Goal: Task Accomplishment & Management: Manage account settings

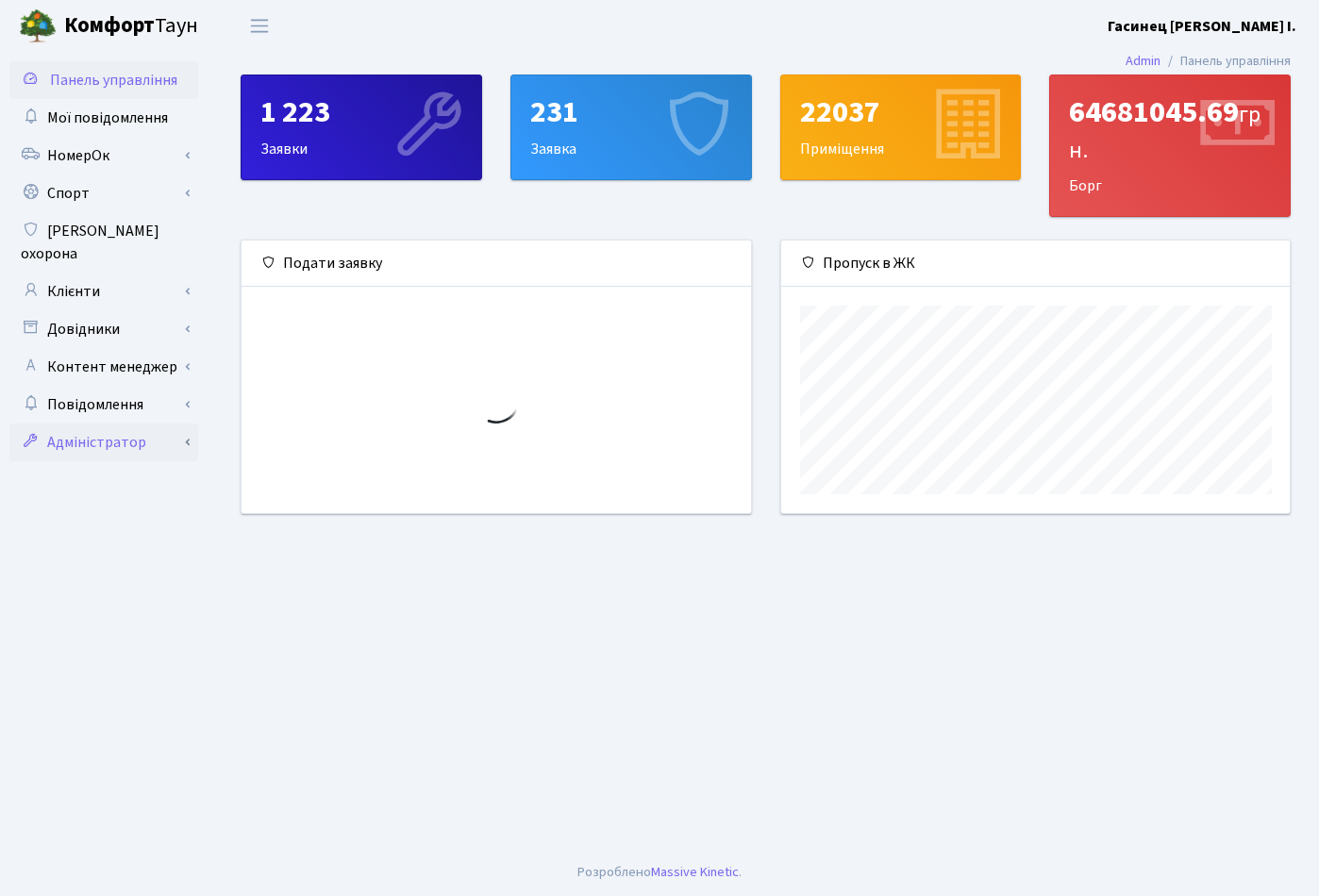
scroll to position [273, 509]
click at [34, 437] on link "Адміністратор" at bounding box center [104, 442] width 189 height 38
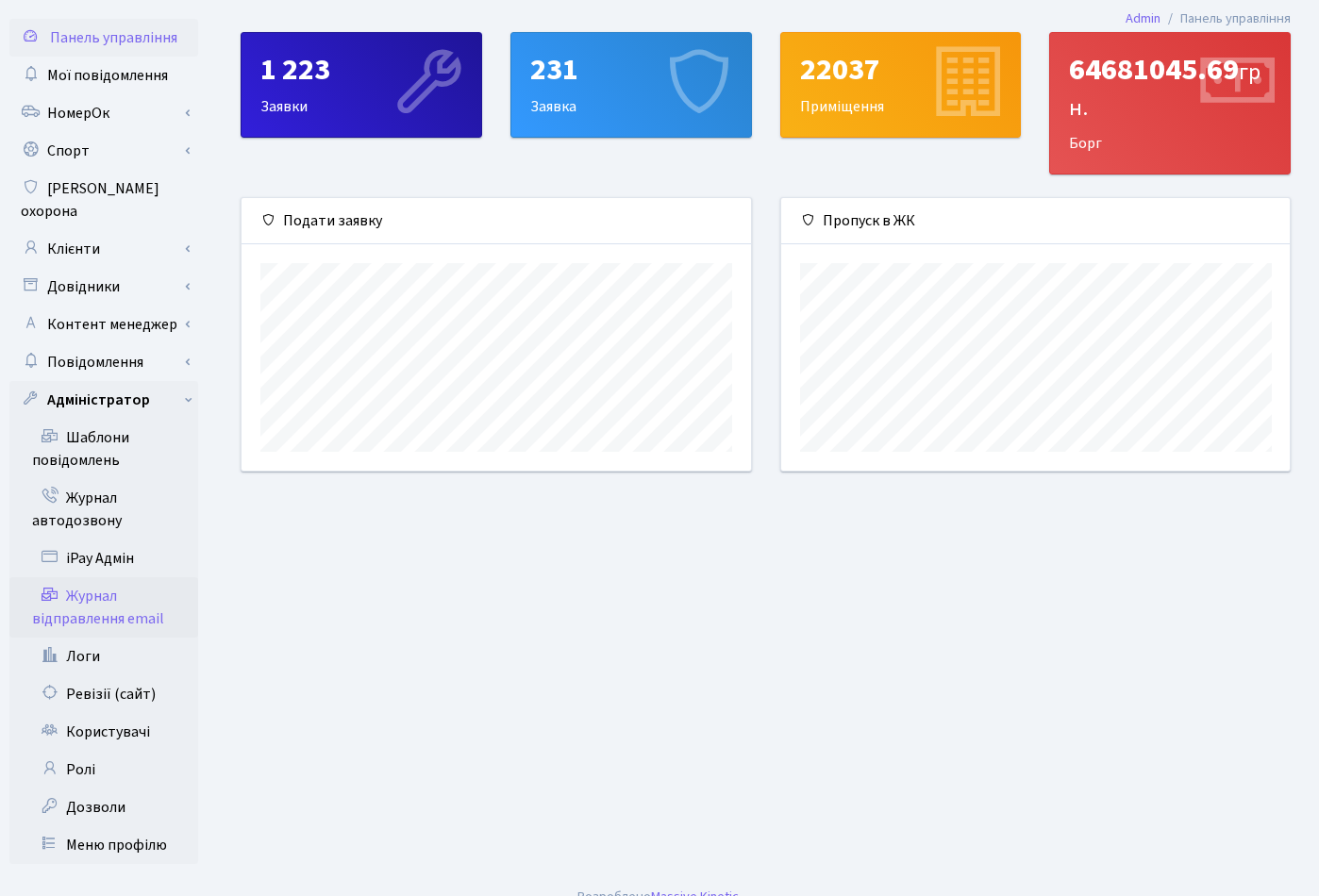
scroll to position [46, 0]
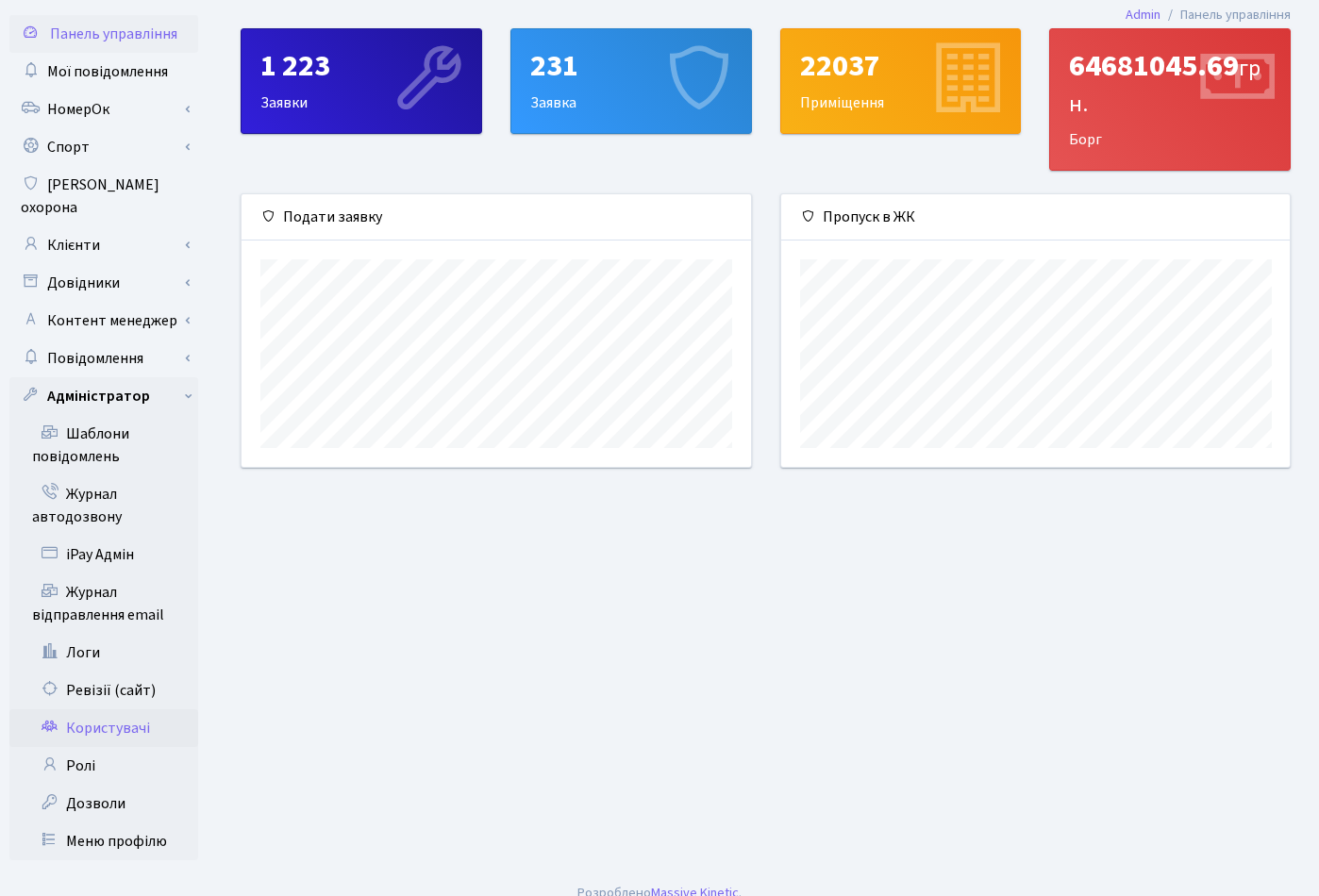
click at [80, 710] on link "Користувачі" at bounding box center [104, 728] width 189 height 38
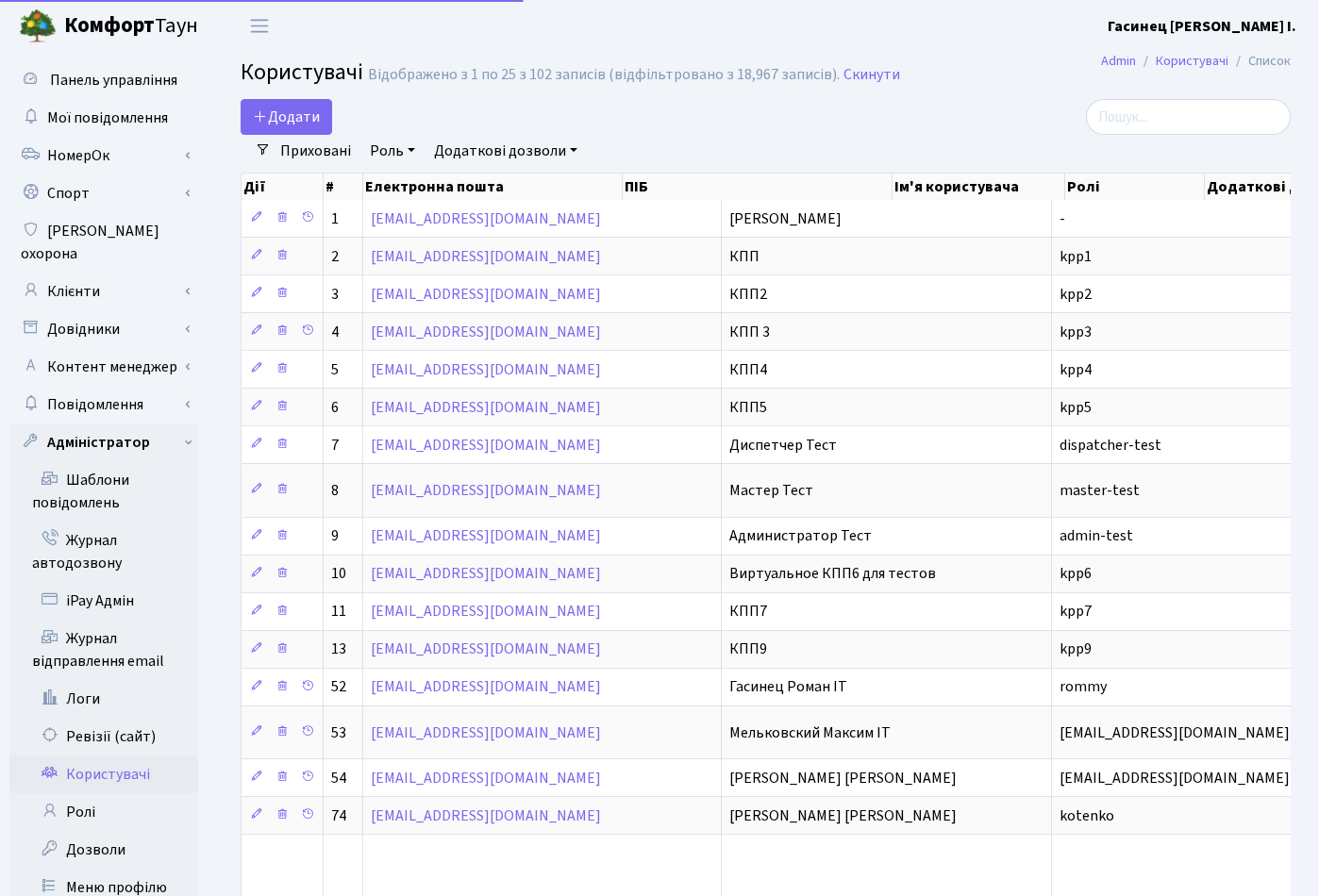
select select "25"
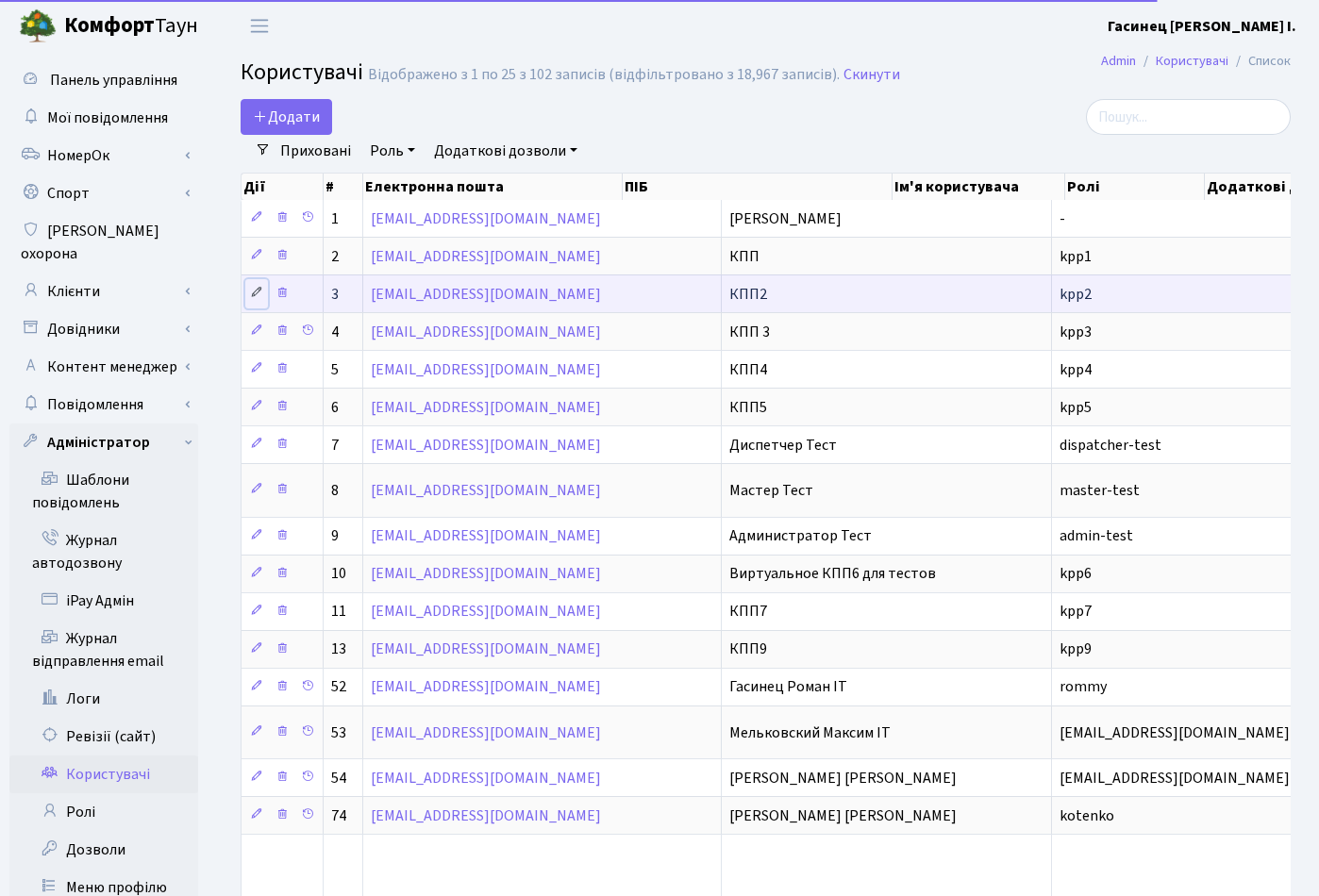
click at [262, 289] on icon at bounding box center [257, 293] width 14 height 14
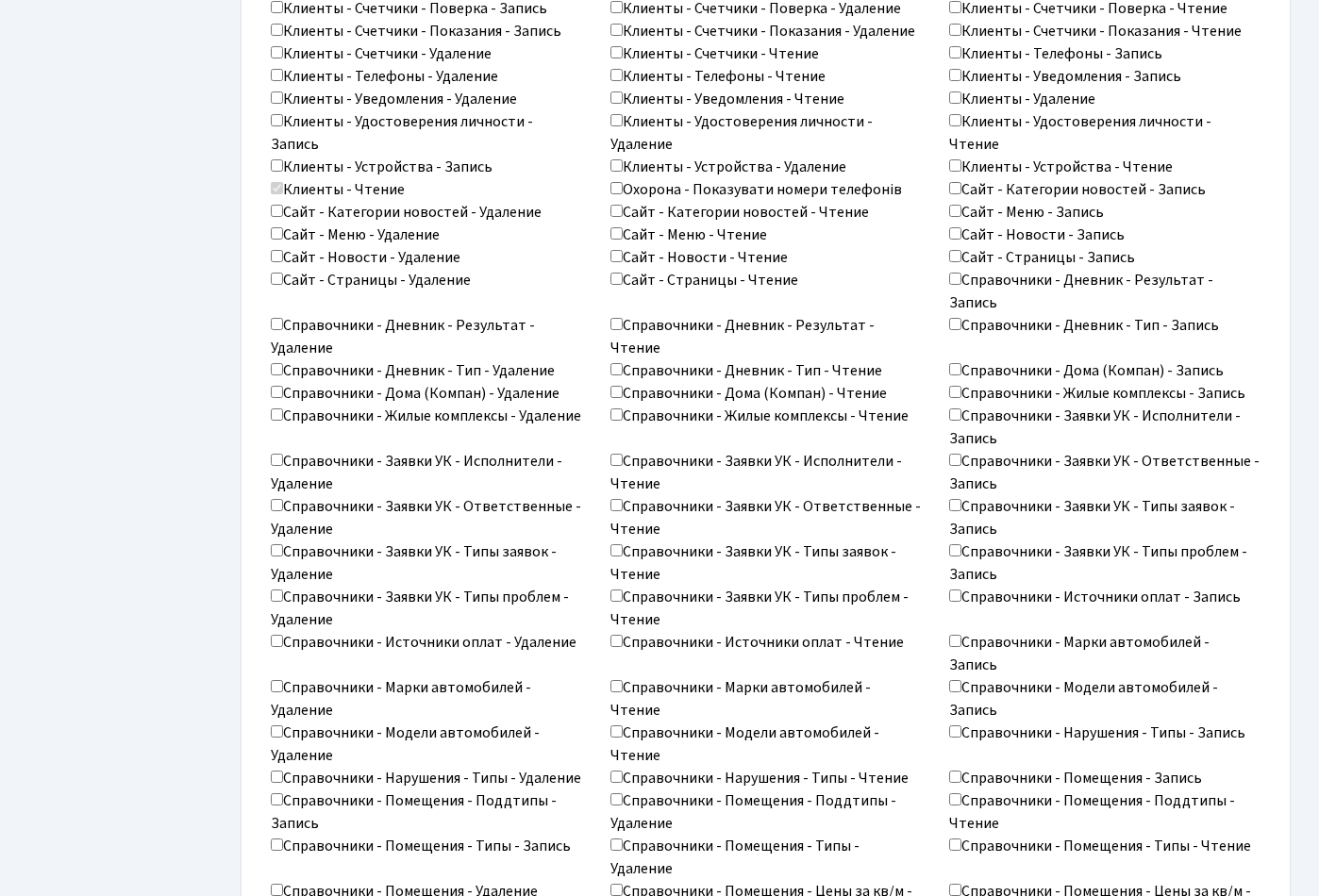
scroll to position [2737, 0]
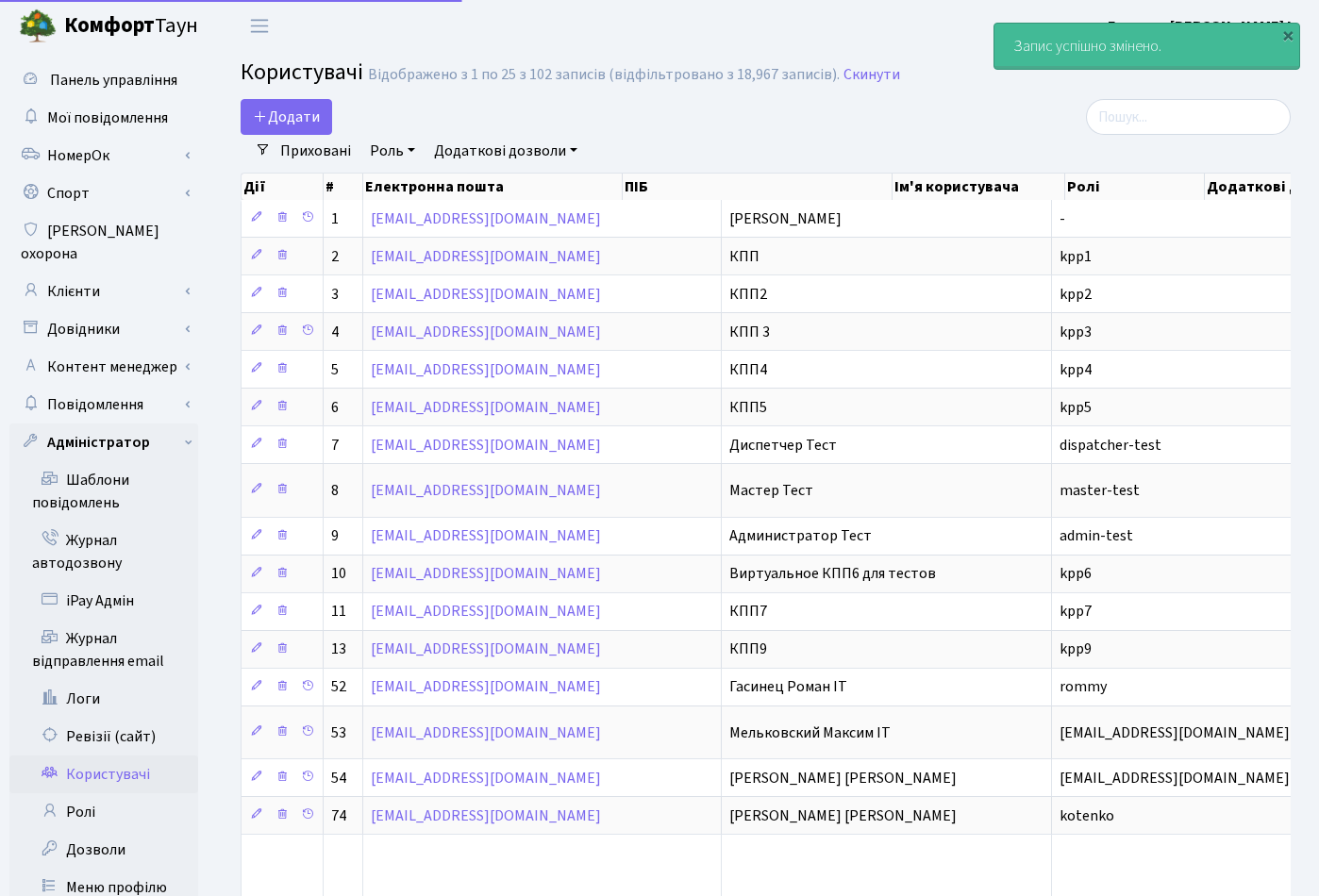
select select "25"
